Goal: Ask a question

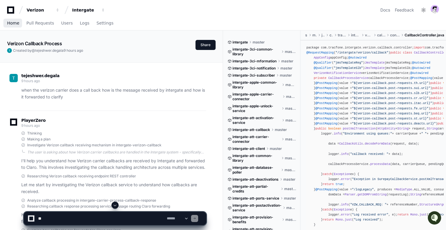
click at [14, 21] on span "Home" at bounding box center [13, 23] width 12 height 4
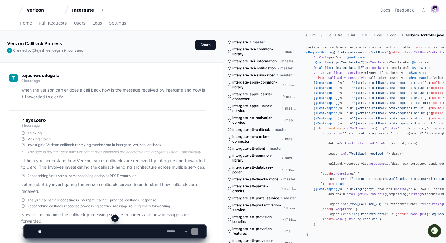
scroll to position [135, 0]
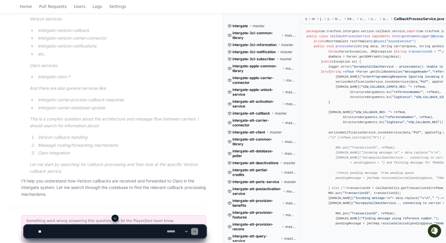
scroll to position [279, 0]
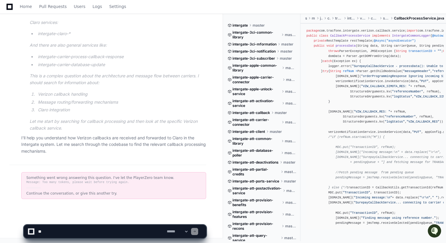
click at [67, 182] on div "Message: Too many tokens, please wait before trying again." at bounding box center [113, 182] width 175 height 5
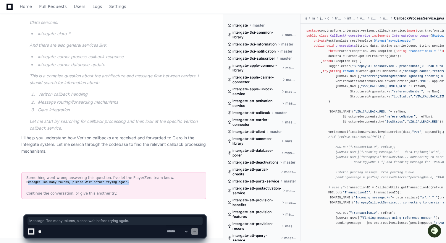
scroll to position [0, 0]
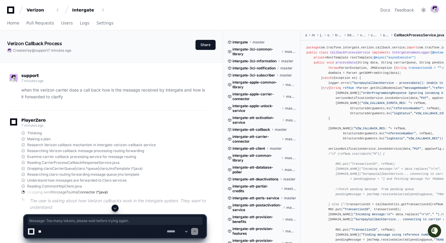
click at [63, 88] on p "when the verizon carrier does a call back how is the message received by interg…" at bounding box center [113, 94] width 185 height 14
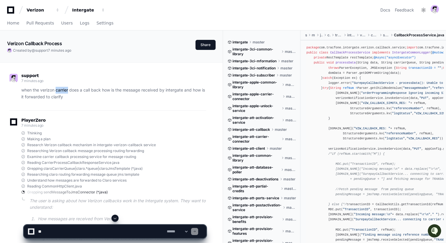
click at [63, 88] on p "when the verizon carrier does a call back how is the message received by interg…" at bounding box center [113, 94] width 185 height 14
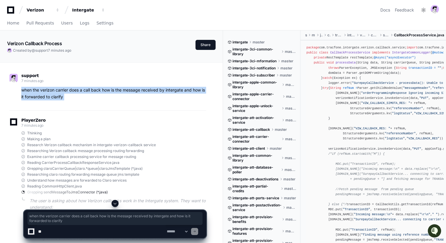
click at [63, 88] on p "when the verizon carrier does a call back how is the message received by interg…" at bounding box center [113, 94] width 185 height 14
click at [58, 89] on p "when the verizon carrier does a call back how is the message received by interg…" at bounding box center [113, 94] width 185 height 14
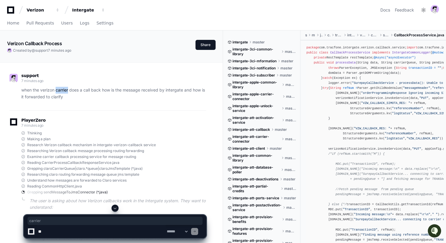
click at [58, 89] on p "when the verizon carrier does a call back how is the message received by interg…" at bounding box center [113, 94] width 185 height 14
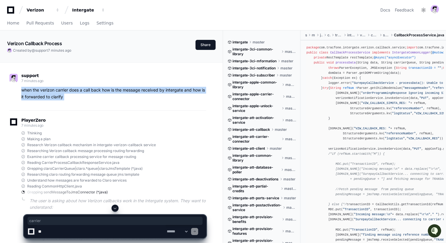
click at [58, 89] on p "when the verizon carrier does a call back how is the message received by interg…" at bounding box center [113, 94] width 185 height 14
